Goal: Task Accomplishment & Management: Use online tool/utility

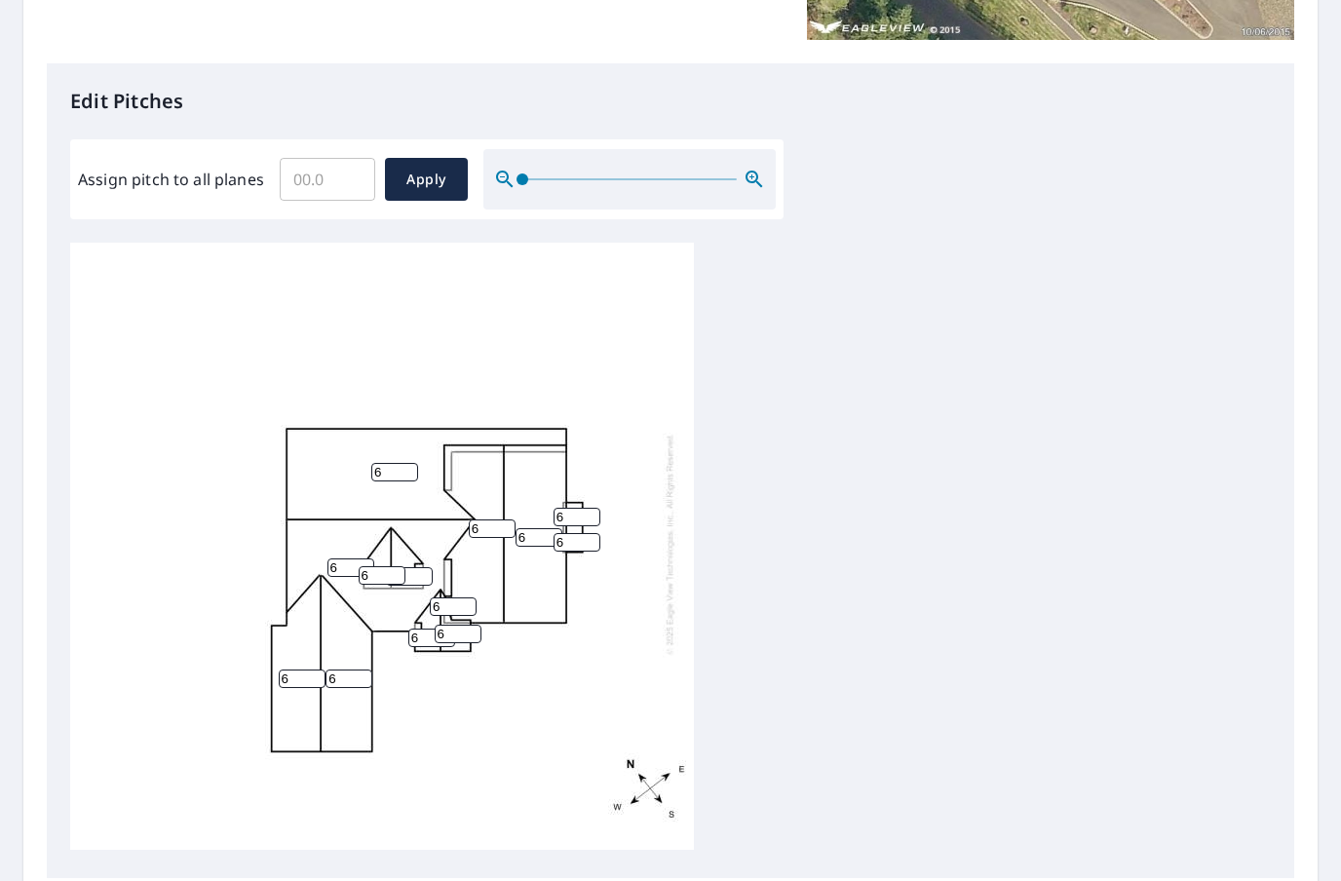
scroll to position [472, 0]
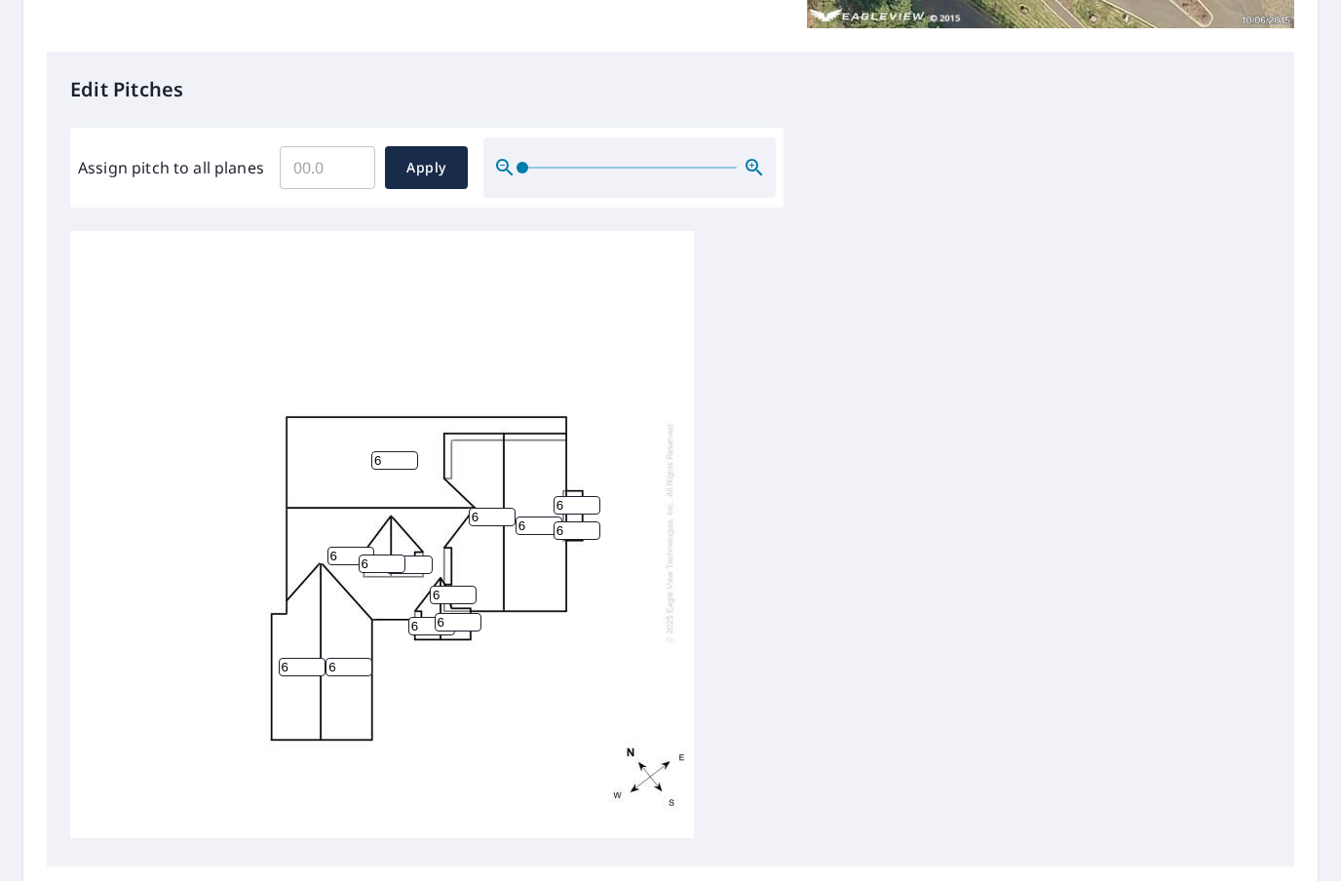
click at [355, 658] on input "6" at bounding box center [348, 667] width 47 height 19
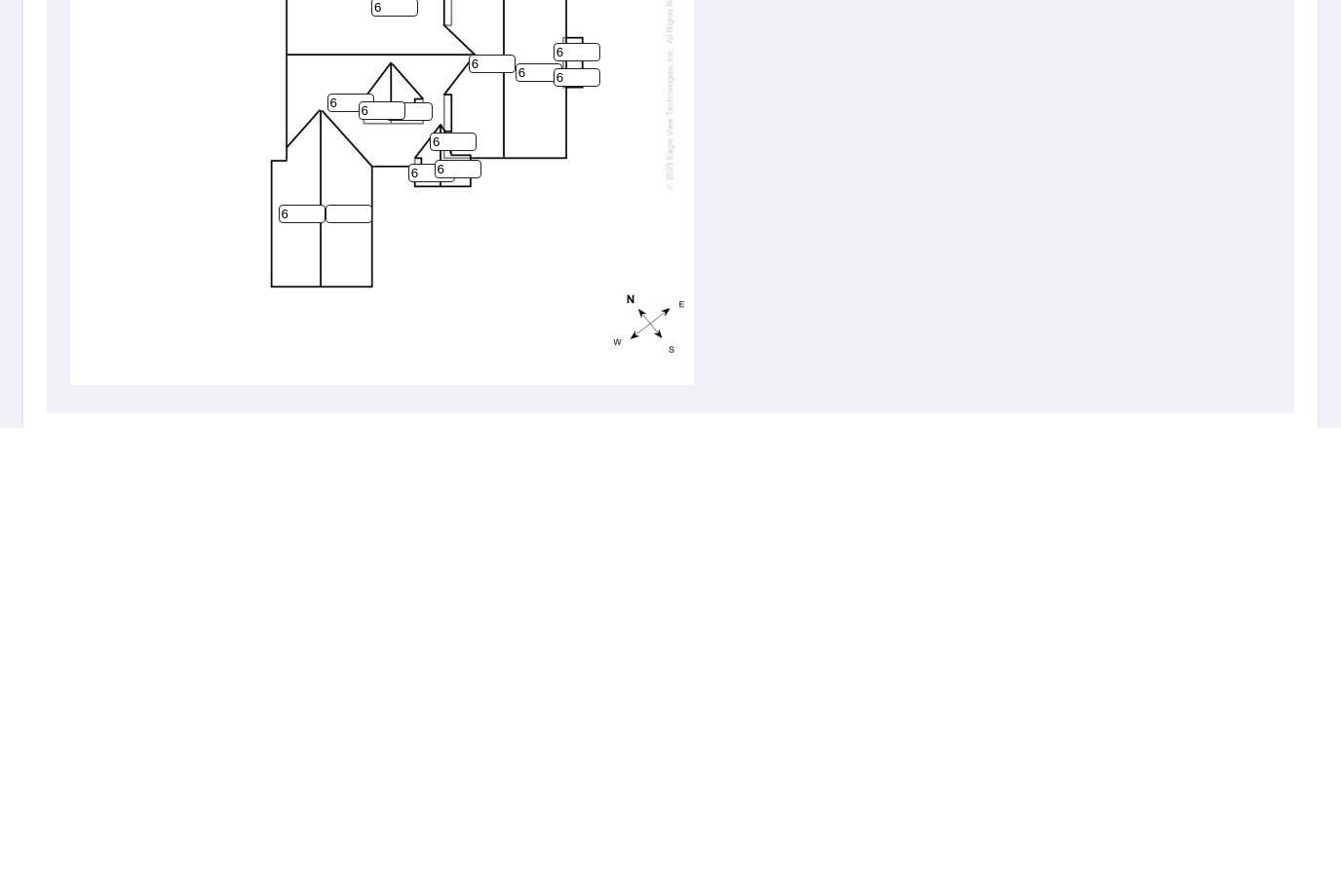
click at [302, 658] on input "6" at bounding box center [302, 667] width 47 height 19
type input "8"
click at [346, 658] on input "number" at bounding box center [348, 667] width 47 height 19
type input "8"
click at [400, 554] on input "6" at bounding box center [382, 563] width 47 height 19
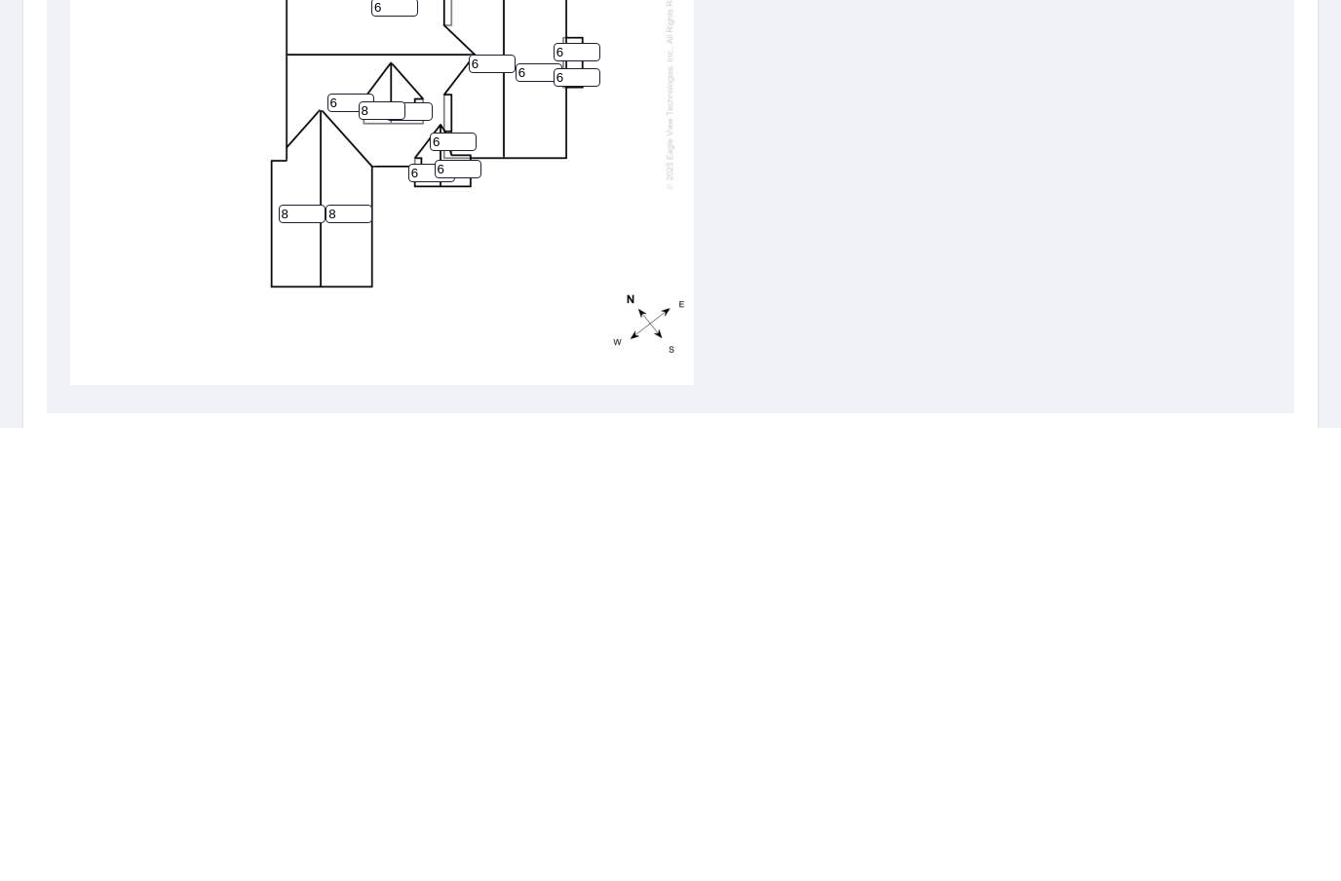
type input "8"
click at [433, 555] on input "6" at bounding box center [409, 564] width 47 height 19
type input "8"
click at [349, 547] on input "6" at bounding box center [350, 556] width 47 height 19
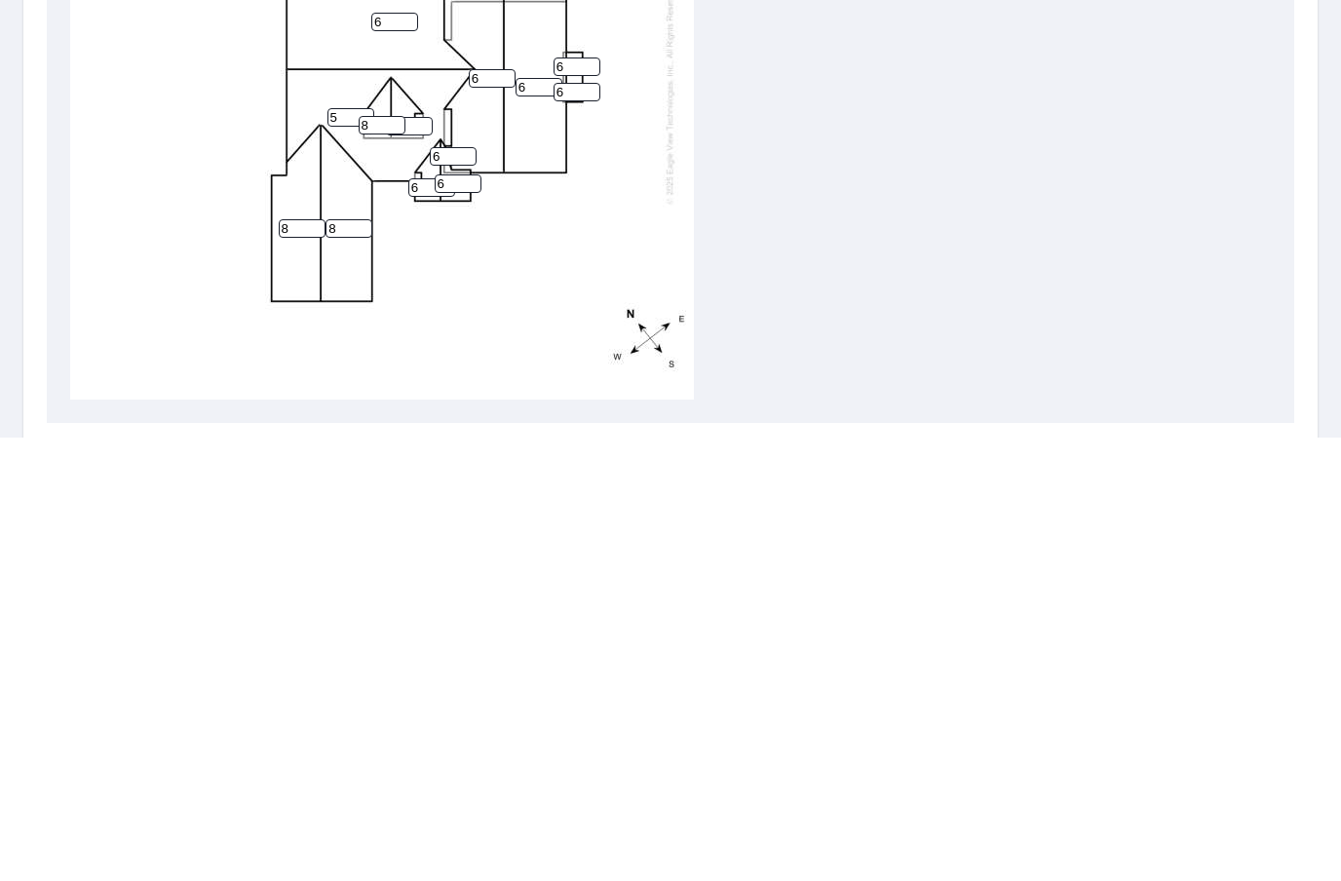
scroll to position [0, 0]
type input "5"
click at [393, 456] on input "6" at bounding box center [394, 465] width 47 height 19
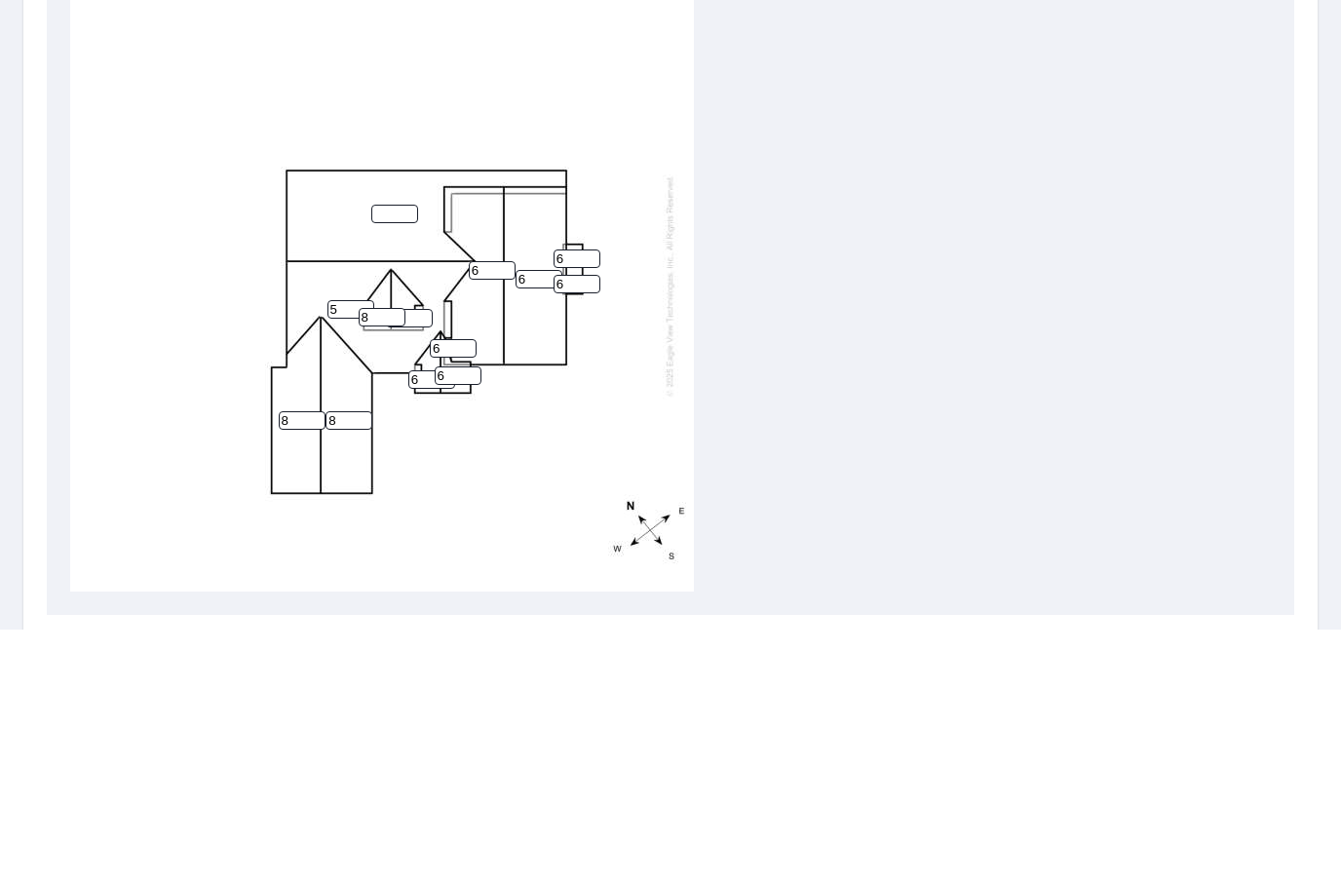
click at [437, 618] on input "6" at bounding box center [458, 627] width 47 height 19
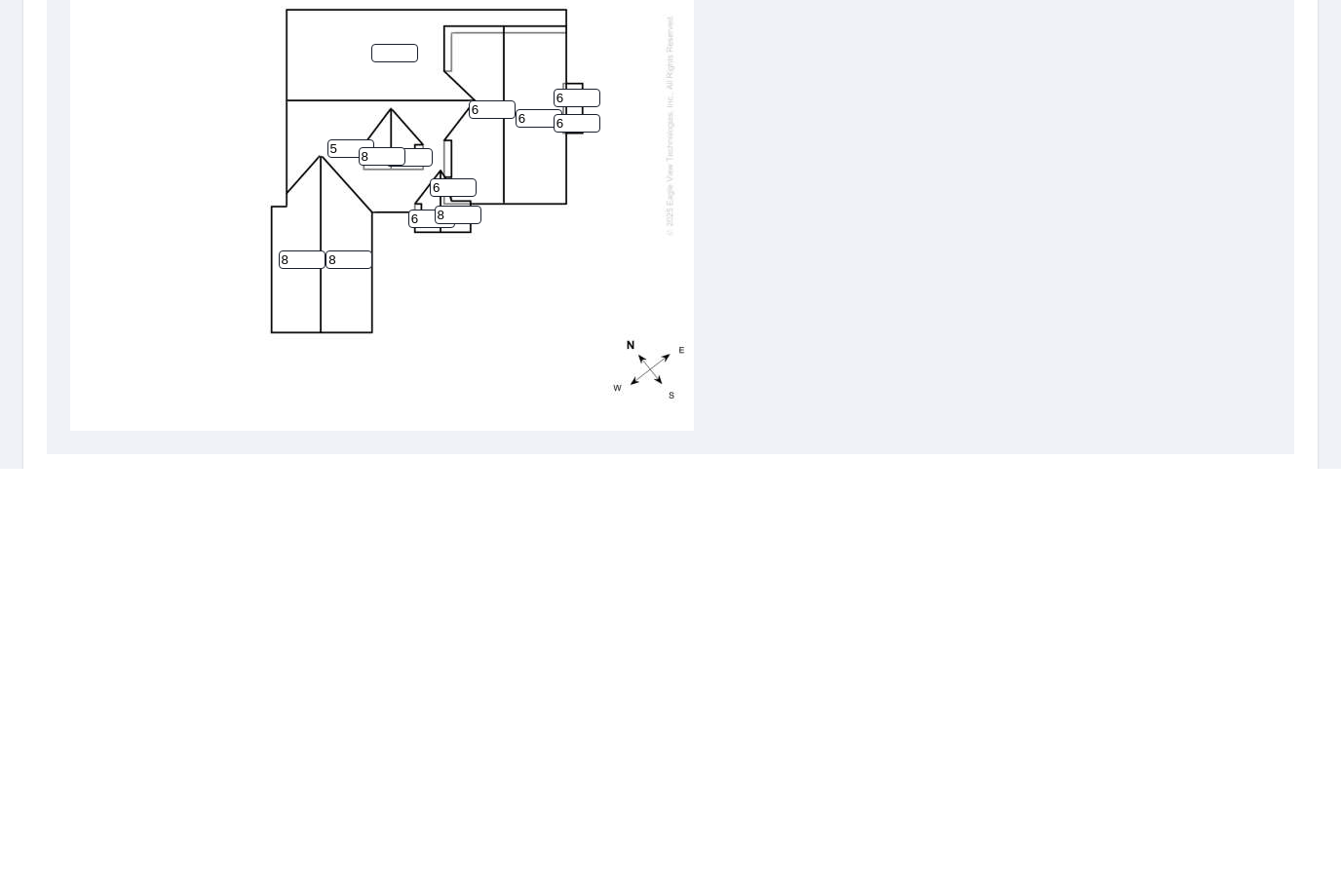
type input "8"
click at [423, 622] on input "6" at bounding box center [431, 631] width 47 height 19
type input "8"
click at [457, 590] on input "6" at bounding box center [453, 599] width 47 height 19
type input "6"
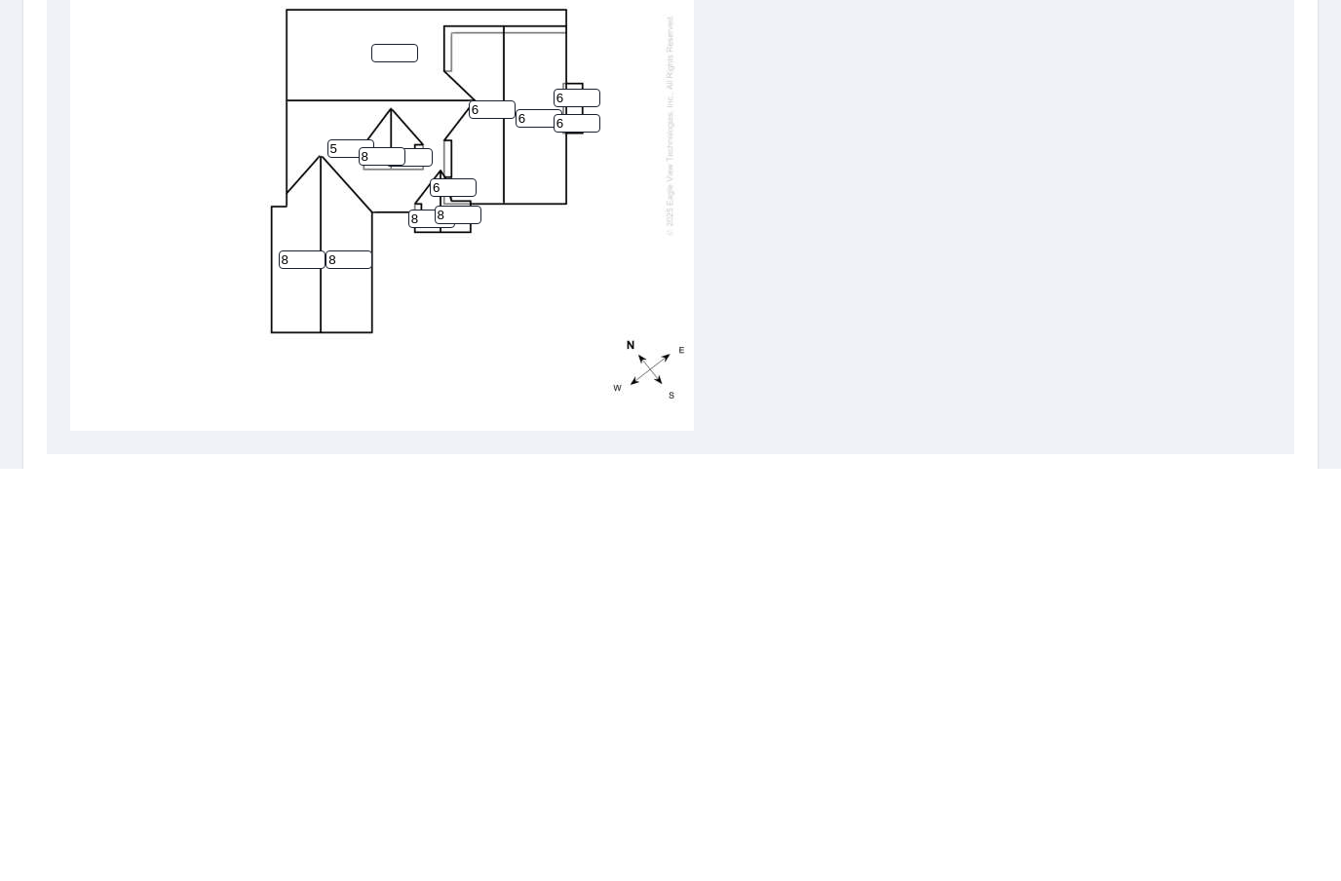
click at [909, 289] on div "5 6 6 8 8 8 8 8 8 6 6 6" at bounding box center [670, 537] width 1200 height 612
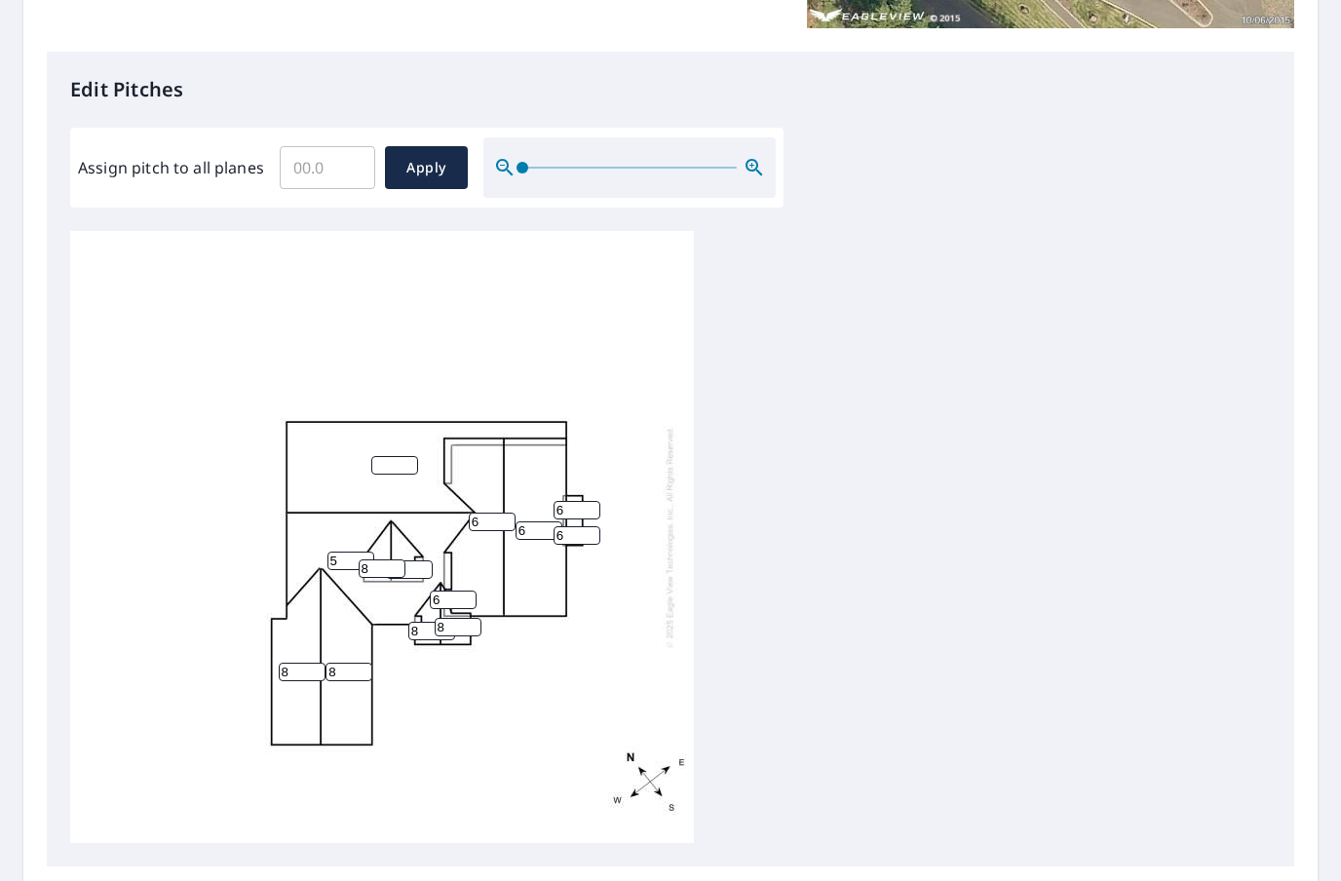
click at [409, 456] on input "number" at bounding box center [394, 465] width 47 height 19
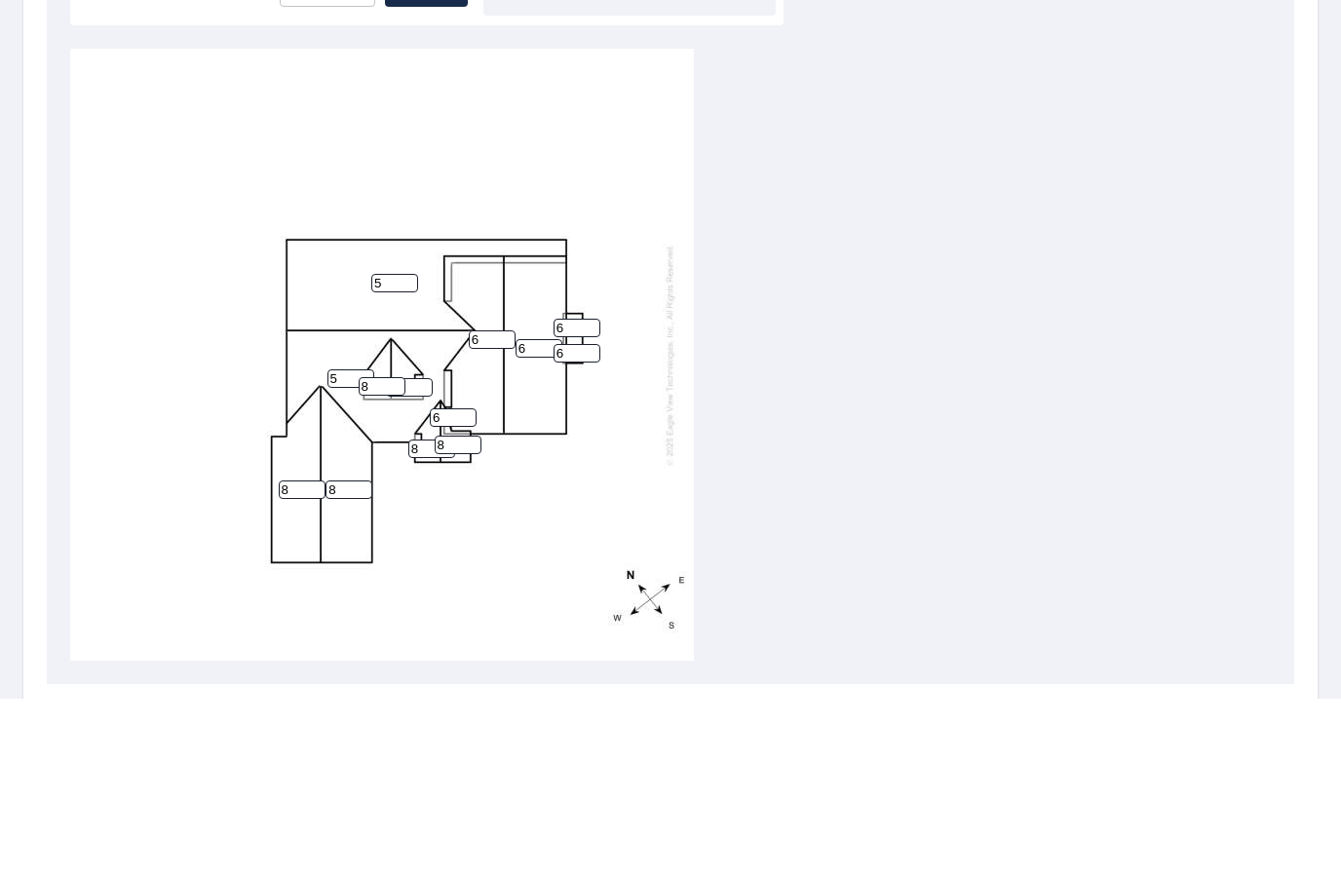
type input "5"
click at [942, 303] on div "5 5 6 6 8 8 8 8 8 8 6 6 6" at bounding box center [670, 537] width 1200 height 612
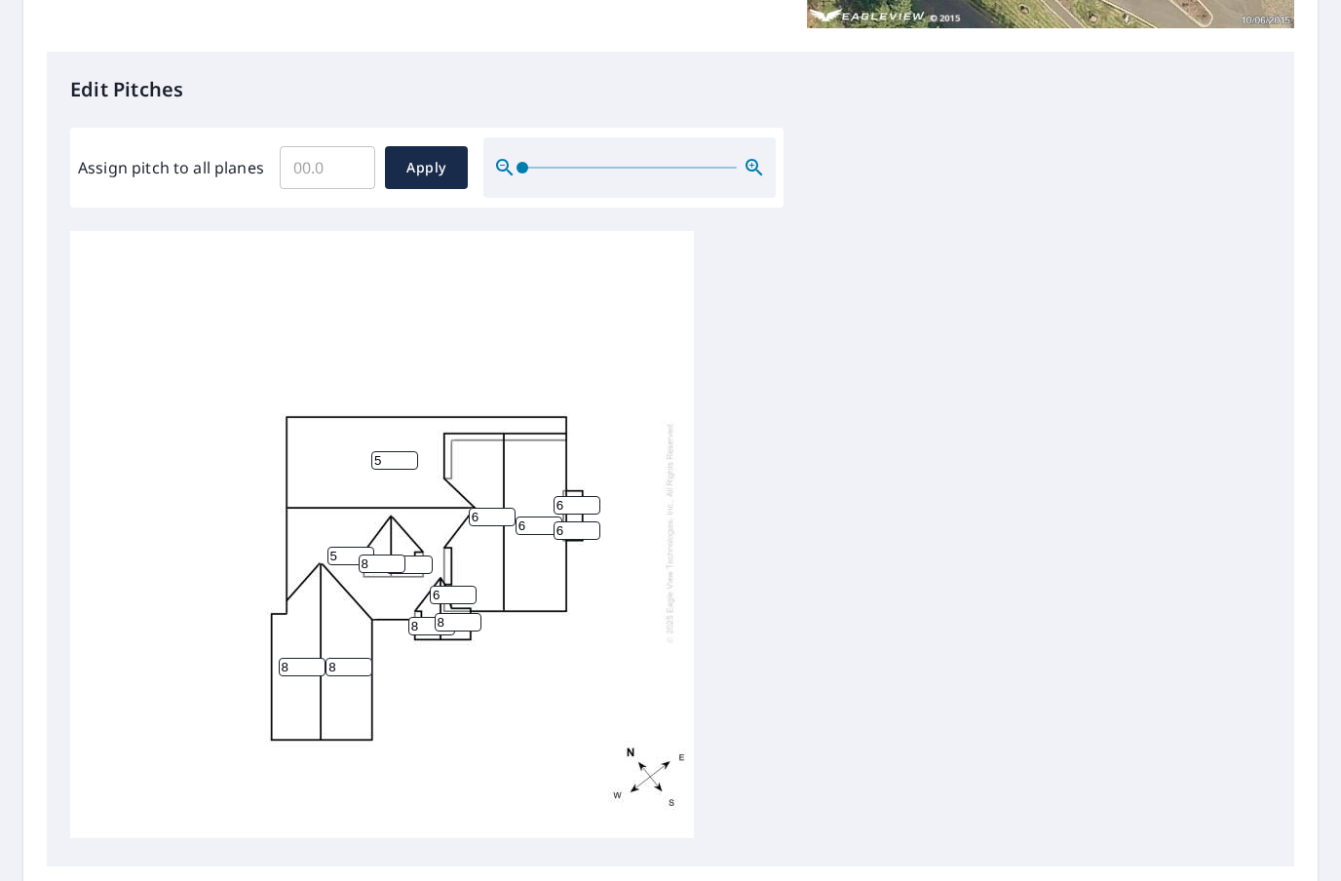
scroll to position [5, 0]
click at [436, 156] on span "Apply" at bounding box center [426, 168] width 52 height 24
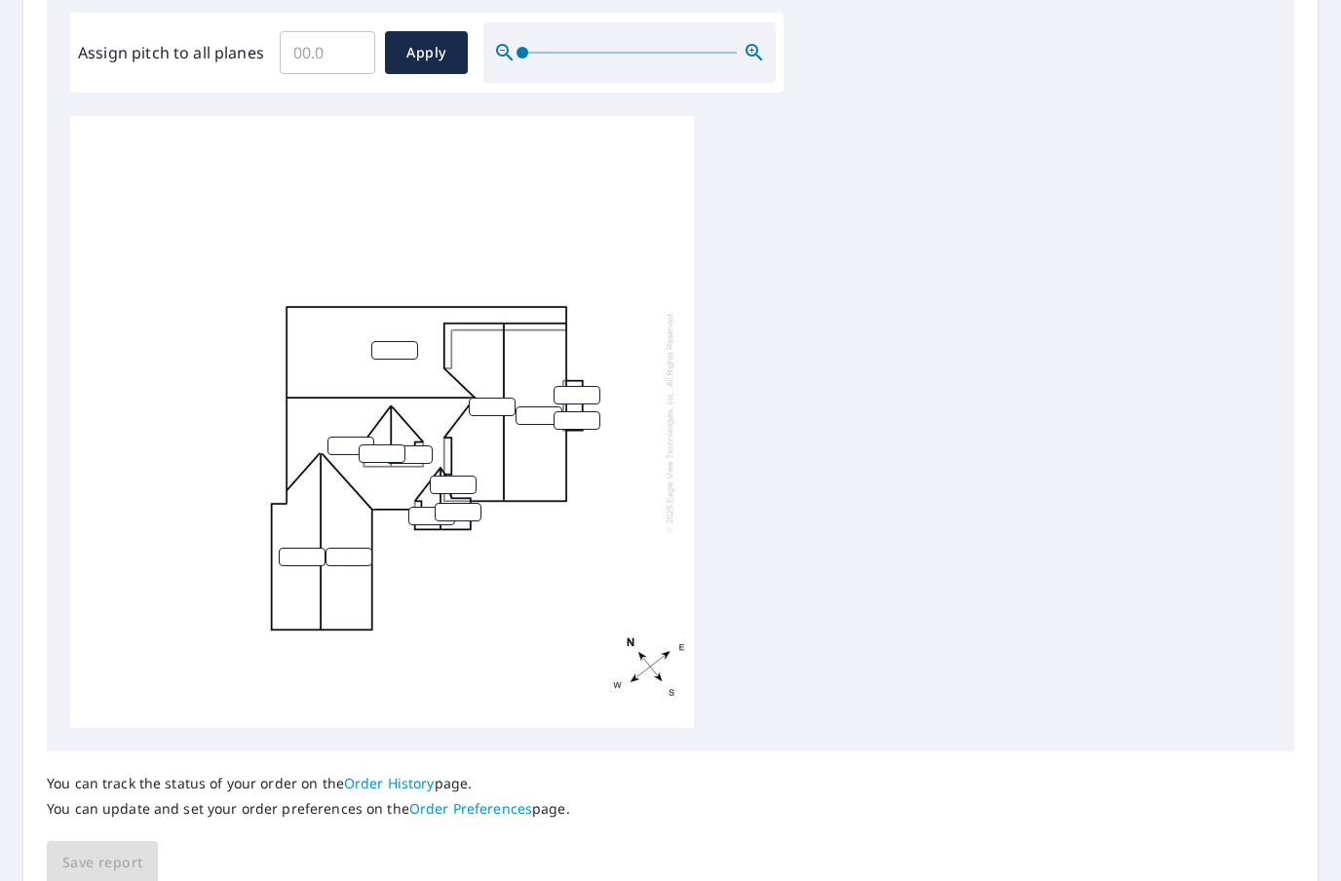
scroll to position [0, 0]
click at [402, 341] on input "number" at bounding box center [394, 350] width 47 height 19
type input "5"
click at [356, 436] on input "number" at bounding box center [350, 445] width 47 height 19
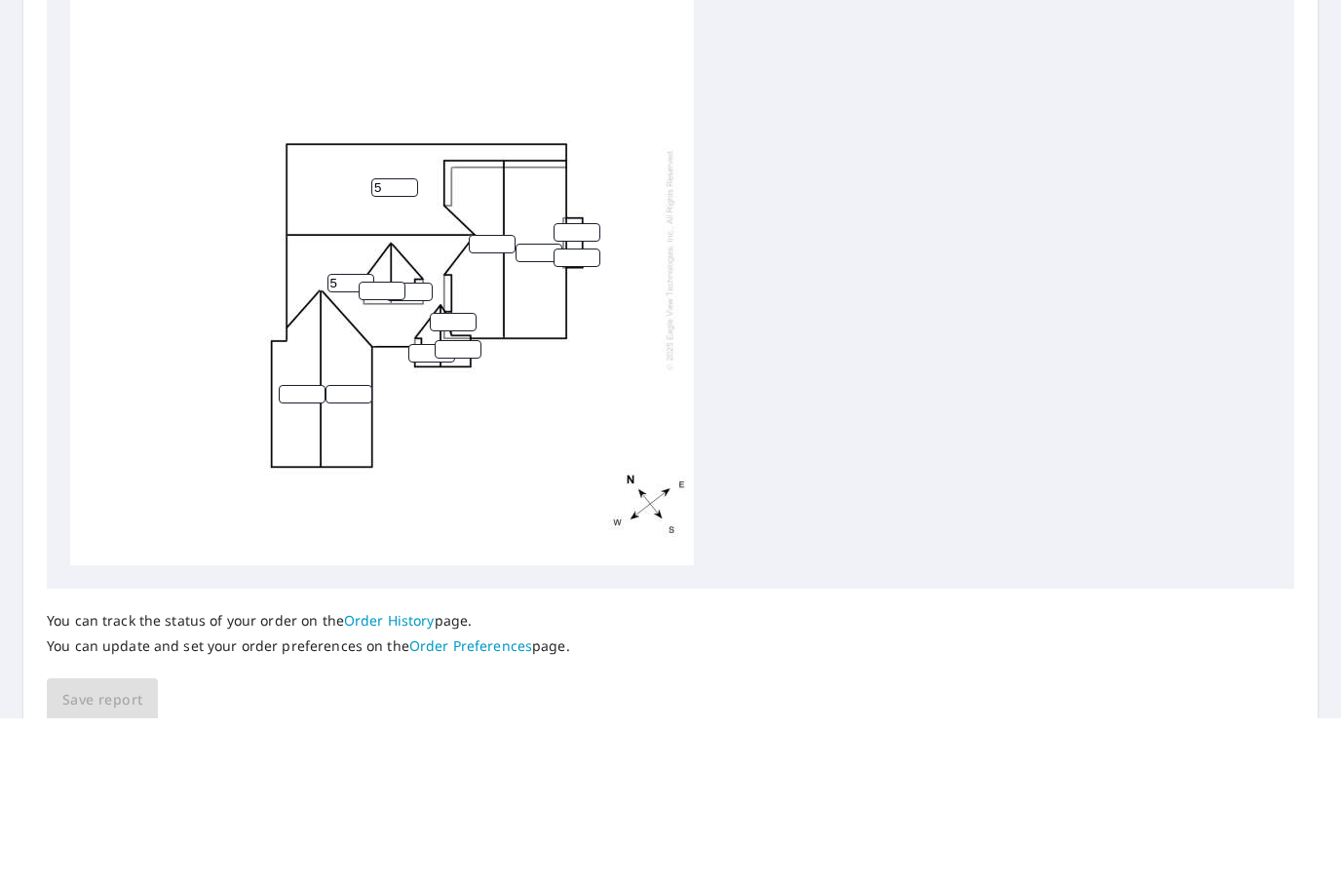
type input "5"
click at [398, 444] on input "number" at bounding box center [382, 453] width 47 height 19
type input "8"
click at [431, 445] on input "number" at bounding box center [409, 454] width 47 height 19
type input "8"
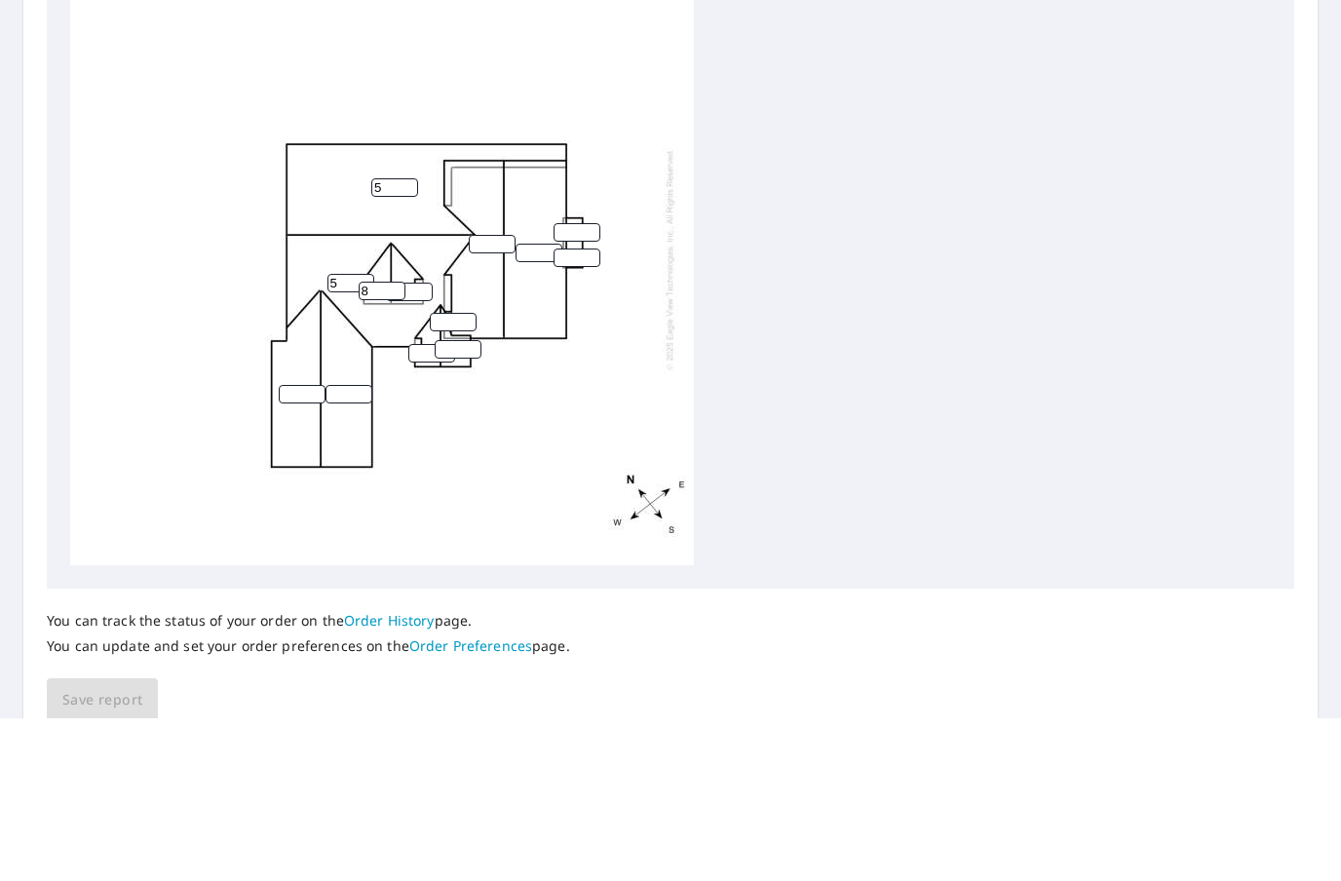
click at [308, 548] on input "number" at bounding box center [302, 557] width 47 height 19
type input "8"
click at [368, 548] on input "number" at bounding box center [348, 557] width 47 height 19
type input "8"
click at [425, 507] on input "number" at bounding box center [431, 516] width 47 height 19
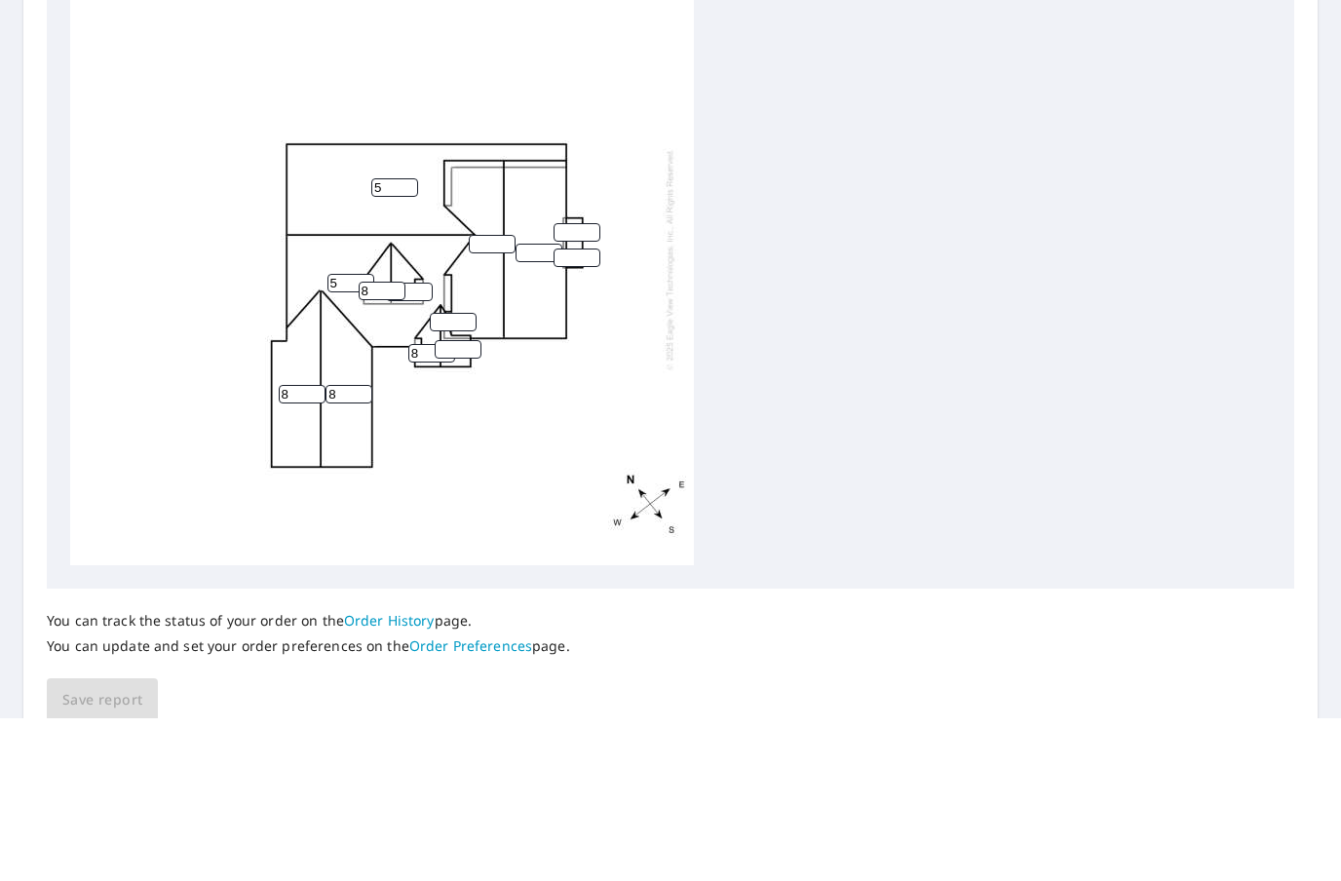
type input "8"
click at [474, 503] on input "number" at bounding box center [458, 512] width 47 height 19
type input "8"
click at [470, 475] on input "number" at bounding box center [453, 484] width 47 height 19
type input "6"
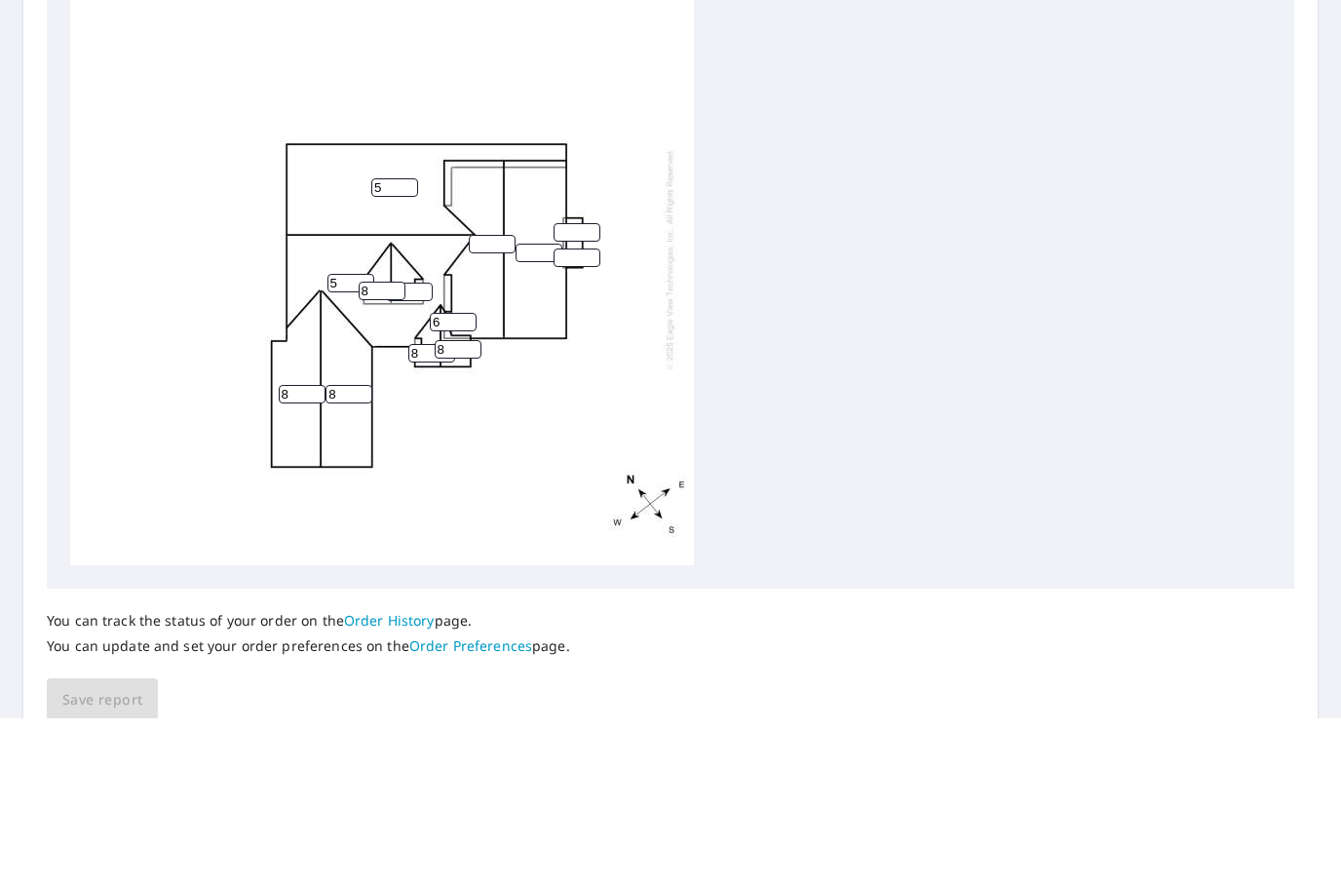
click at [506, 398] on input "number" at bounding box center [492, 407] width 47 height 19
type input "6"
click at [544, 406] on input "number" at bounding box center [538, 415] width 47 height 19
type input "6"
click at [585, 411] on input "number" at bounding box center [576, 420] width 47 height 19
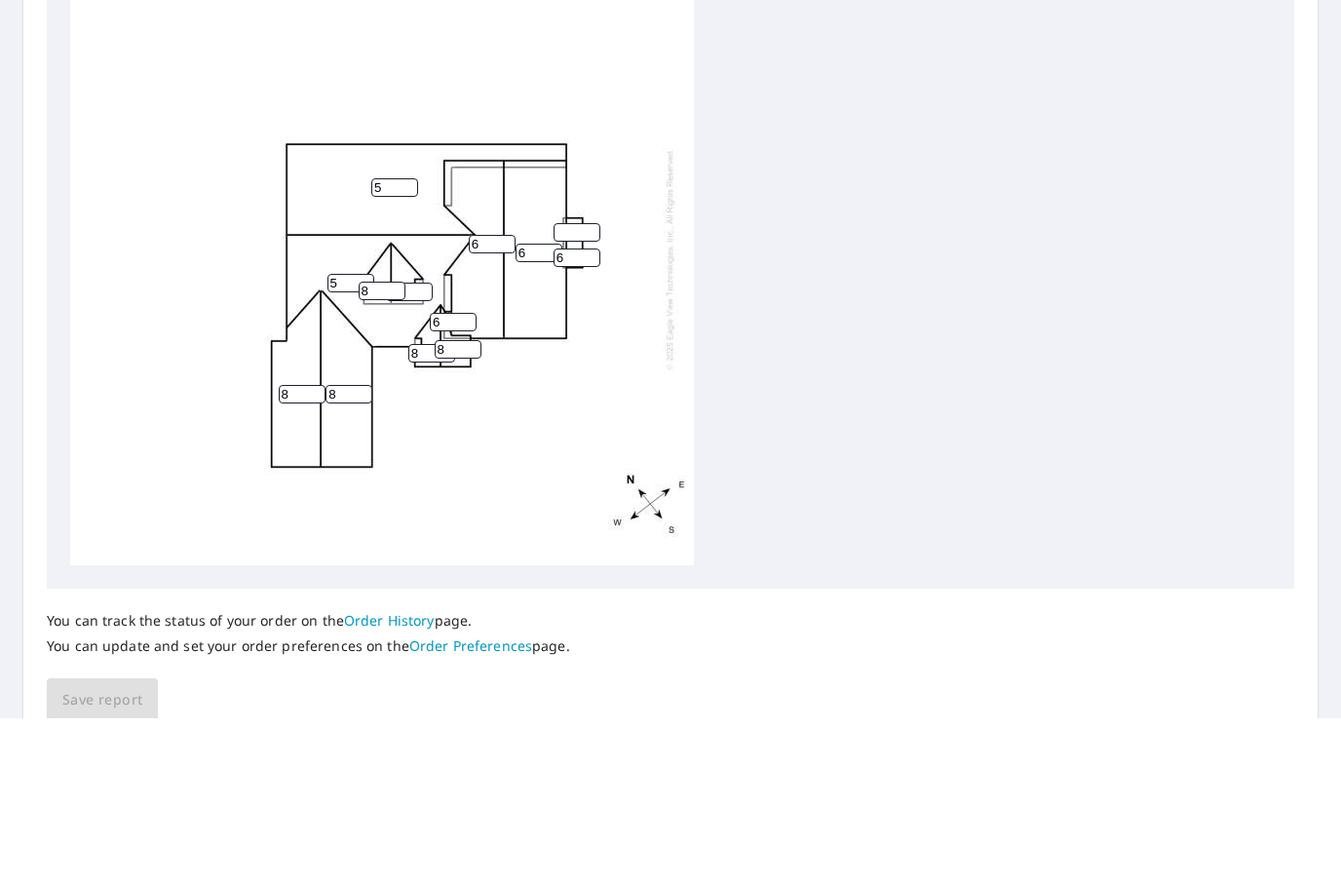
type input "6"
click at [588, 386] on input "number" at bounding box center [576, 395] width 47 height 19
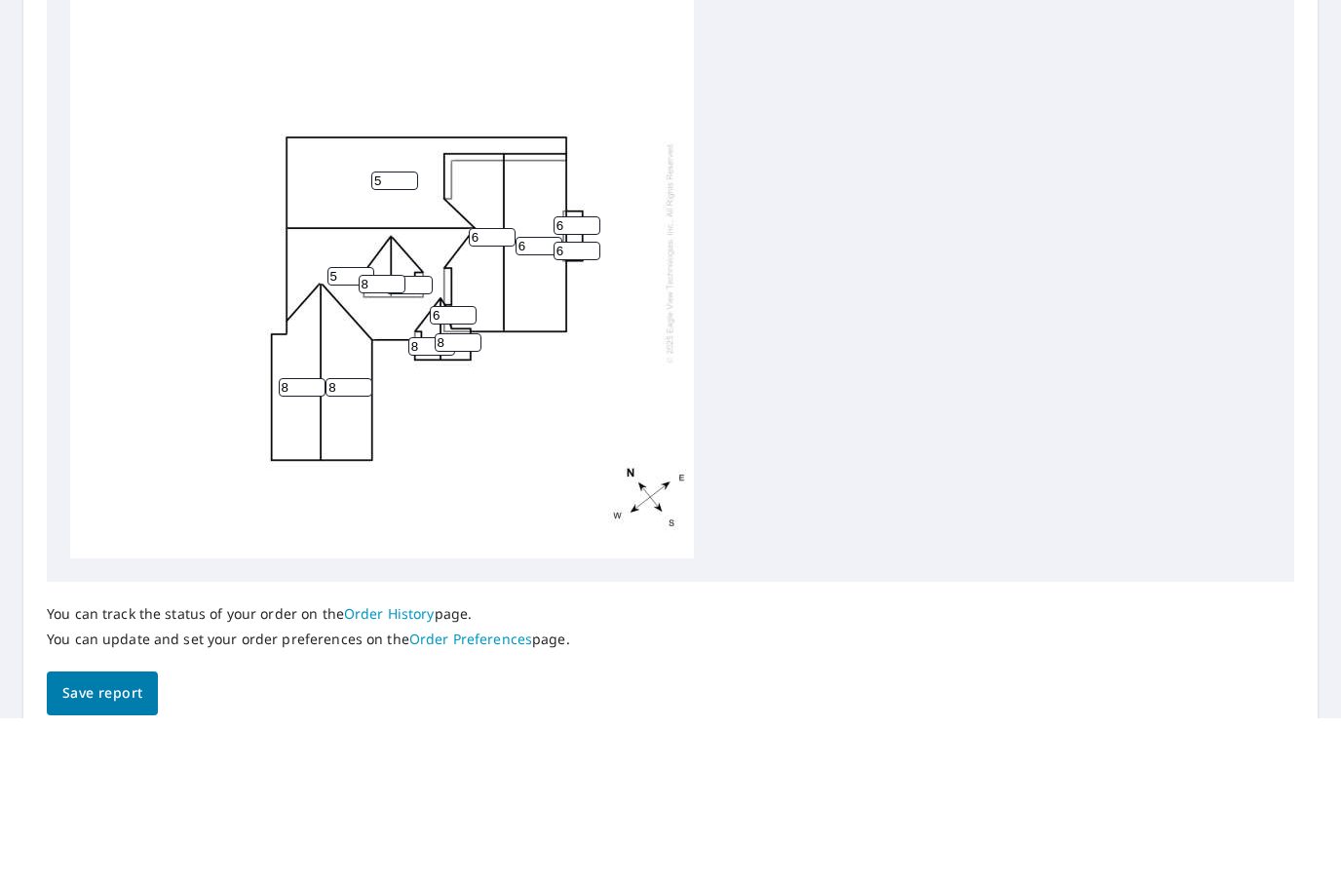
scroll to position [591, 0]
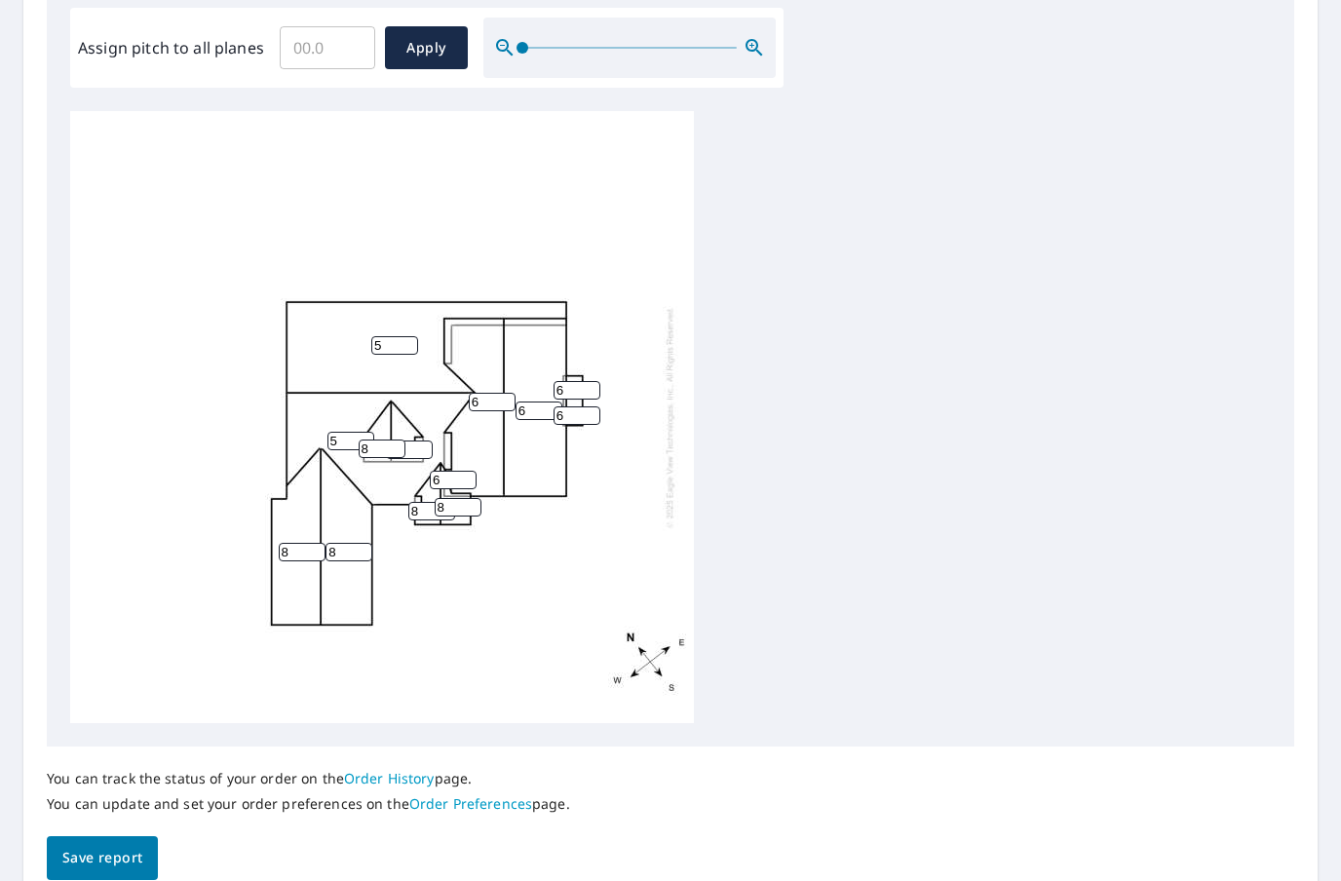
type input "6"
click at [128, 846] on span "Save report" at bounding box center [102, 858] width 80 height 24
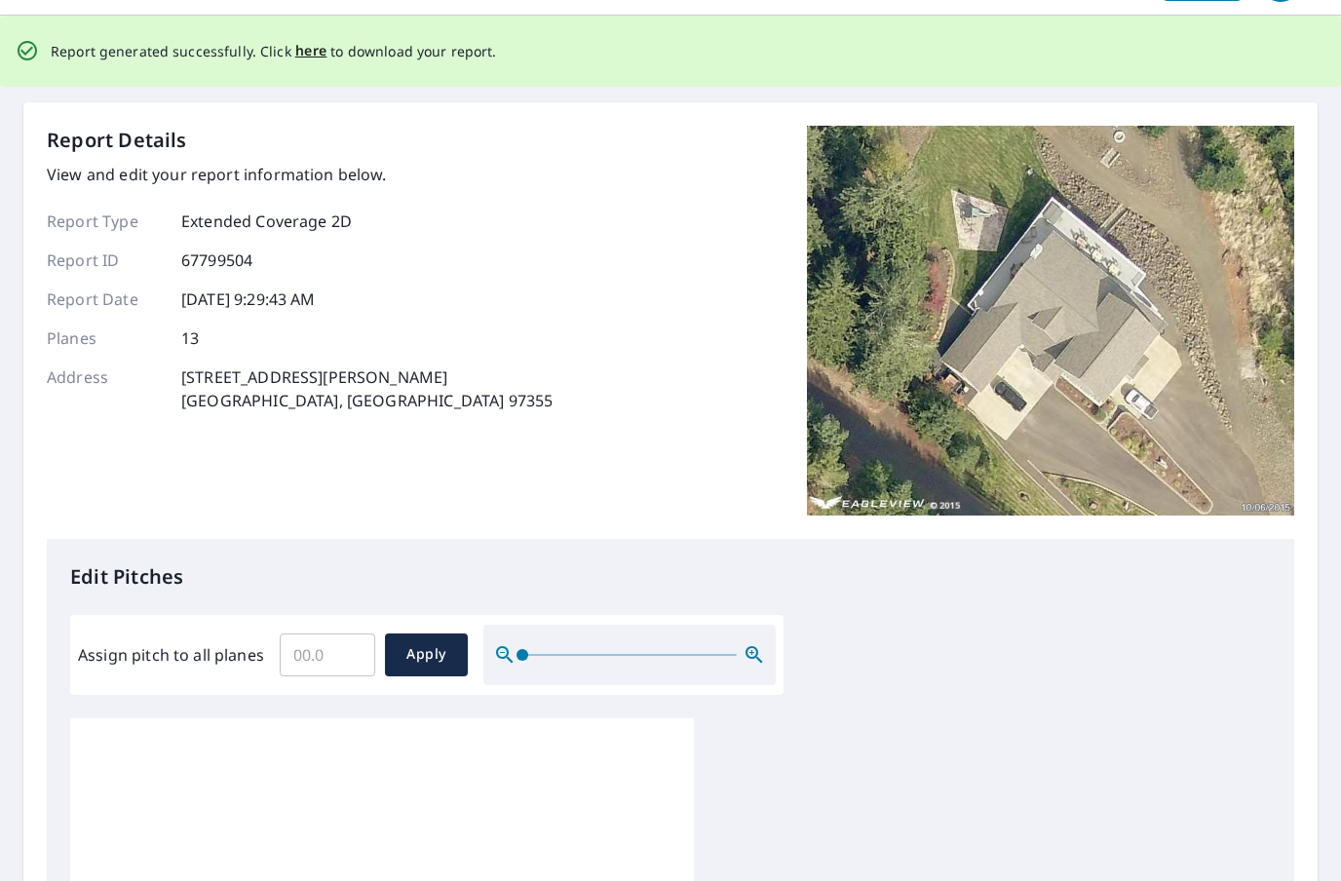
scroll to position [0, 0]
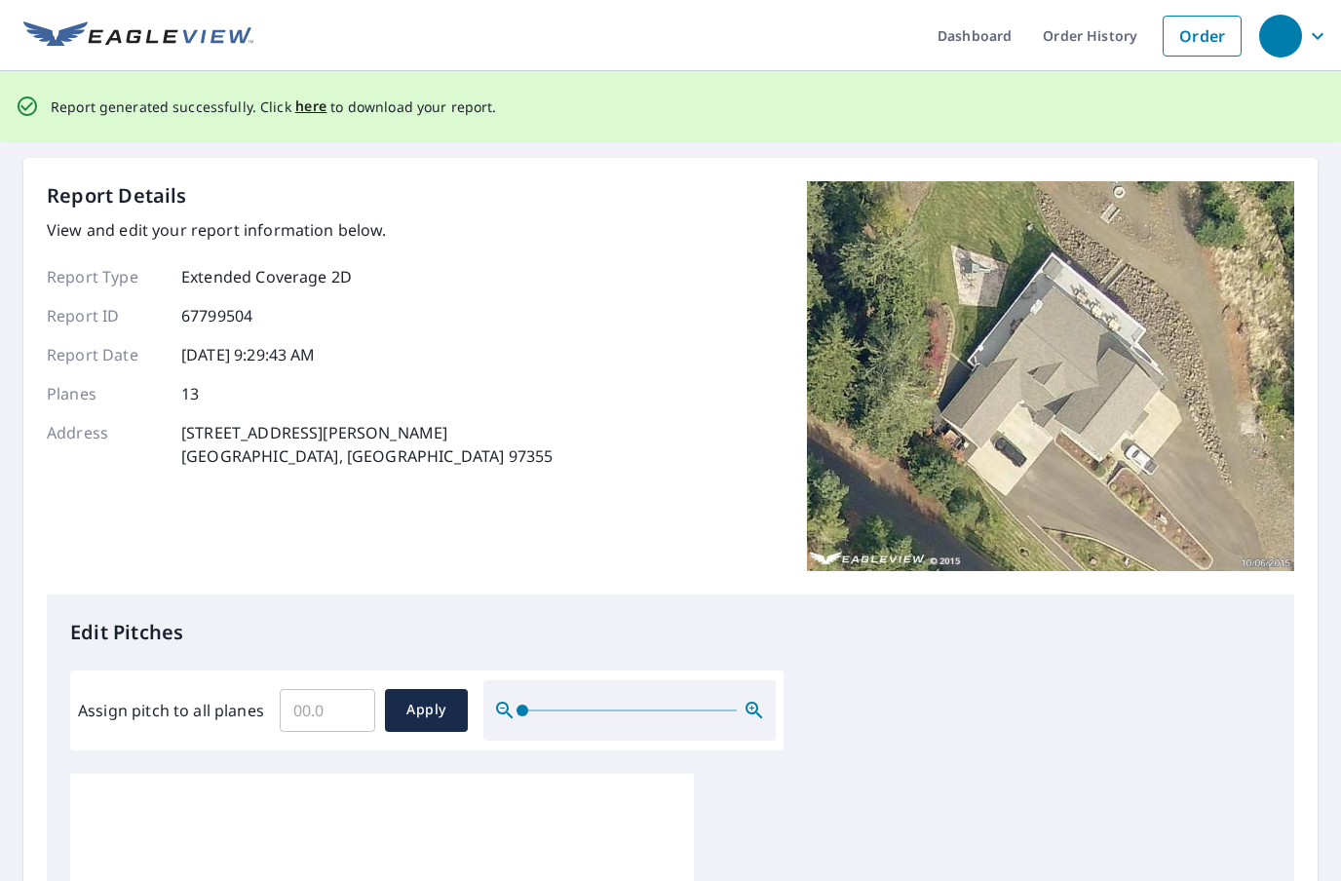
click at [315, 95] on span "here" at bounding box center [311, 107] width 32 height 24
